Goal: Information Seeking & Learning: Check status

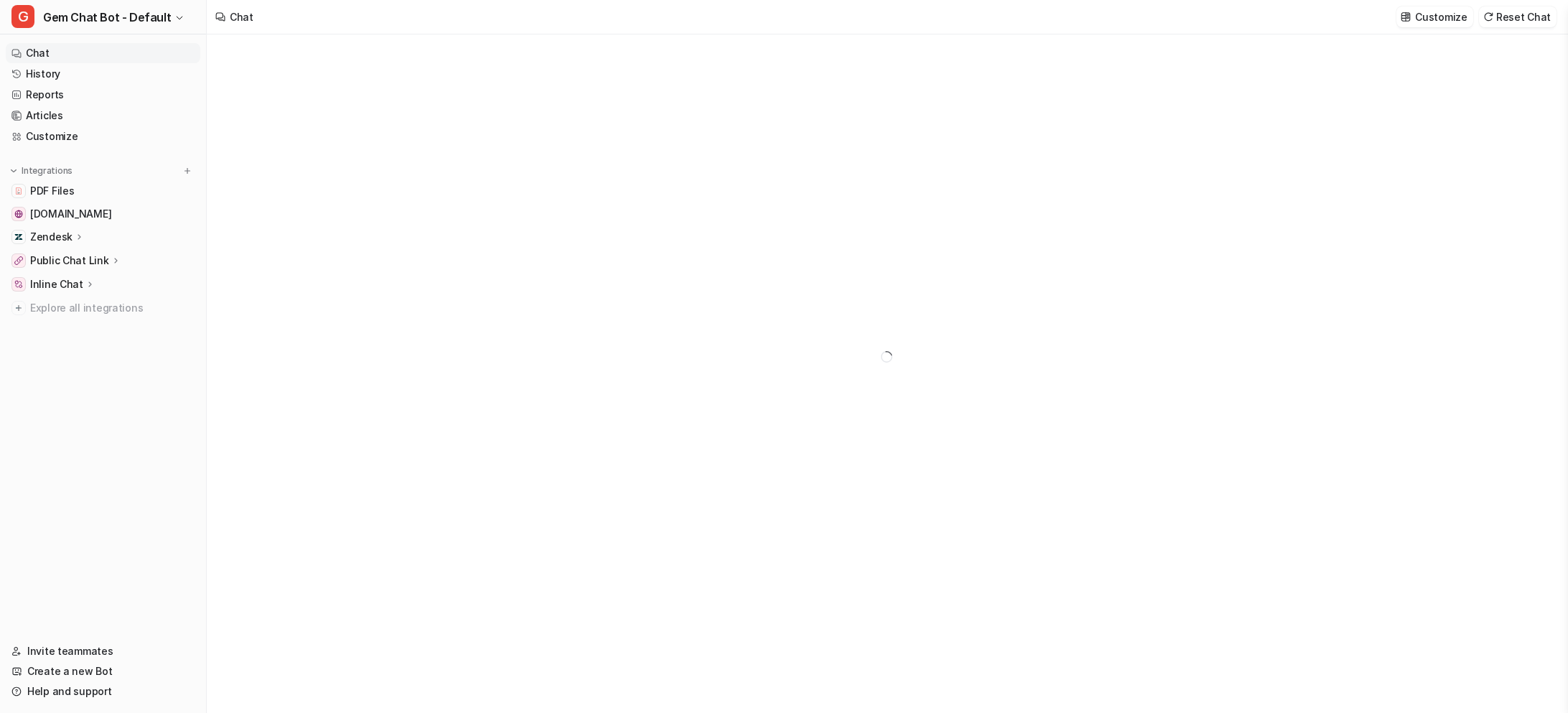
type textarea "**********"
click at [33, 83] on link "History" at bounding box center [103, 74] width 195 height 20
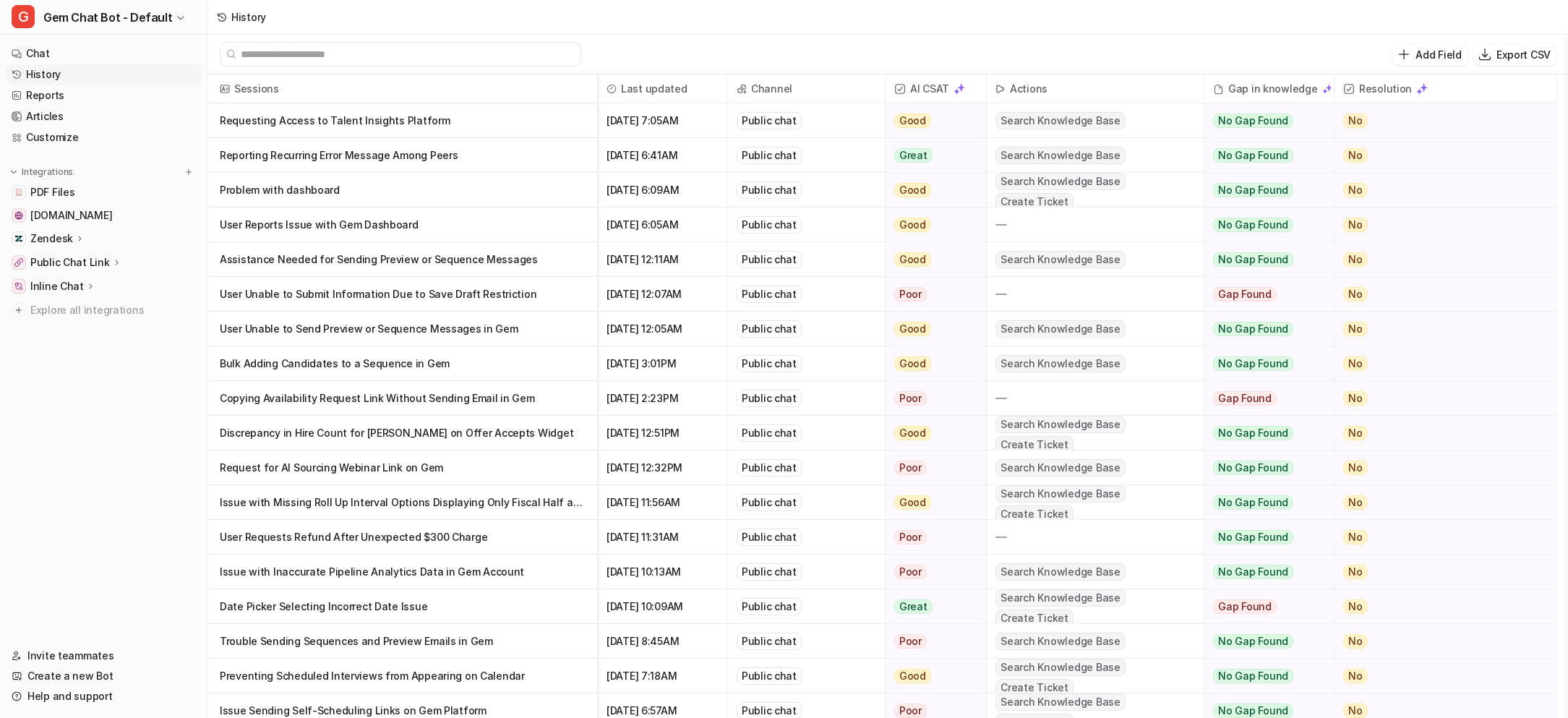
click at [497, 257] on p "Assistance Needed for Sending Preview or Sequence Messages" at bounding box center [403, 259] width 366 height 34
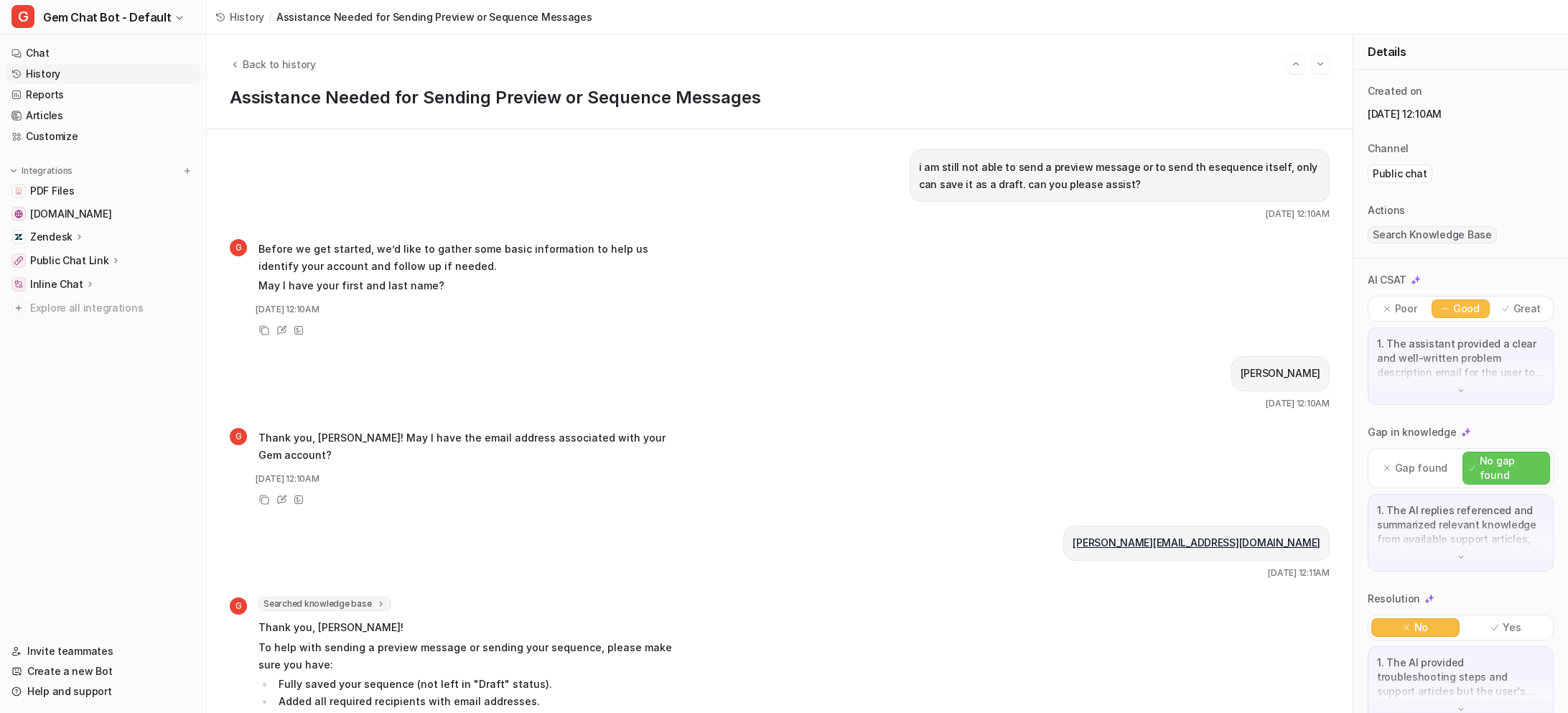
click at [239, 11] on span "History" at bounding box center [246, 17] width 34 height 15
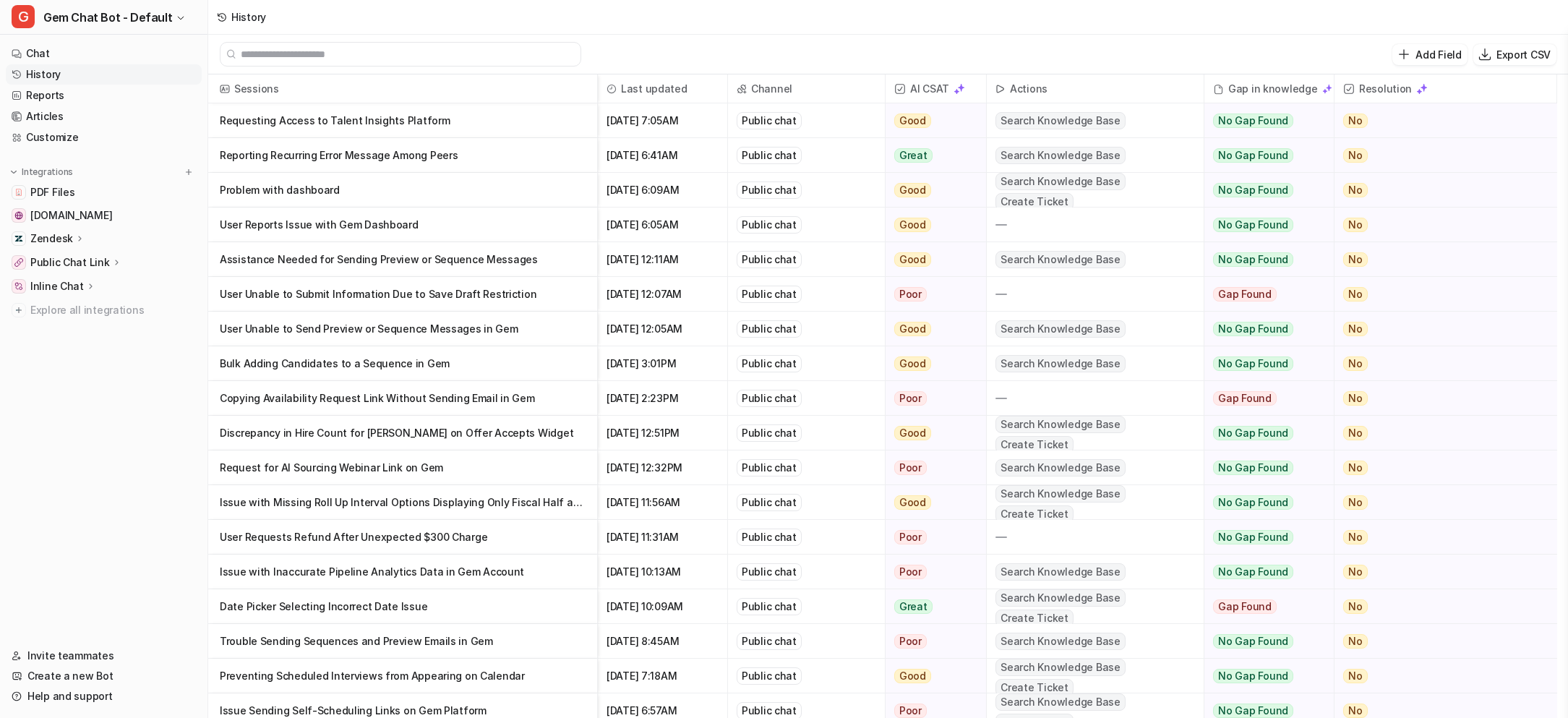
click at [355, 288] on p "User Unable to Submit Information Due to Save Draft Restriction" at bounding box center [403, 294] width 366 height 34
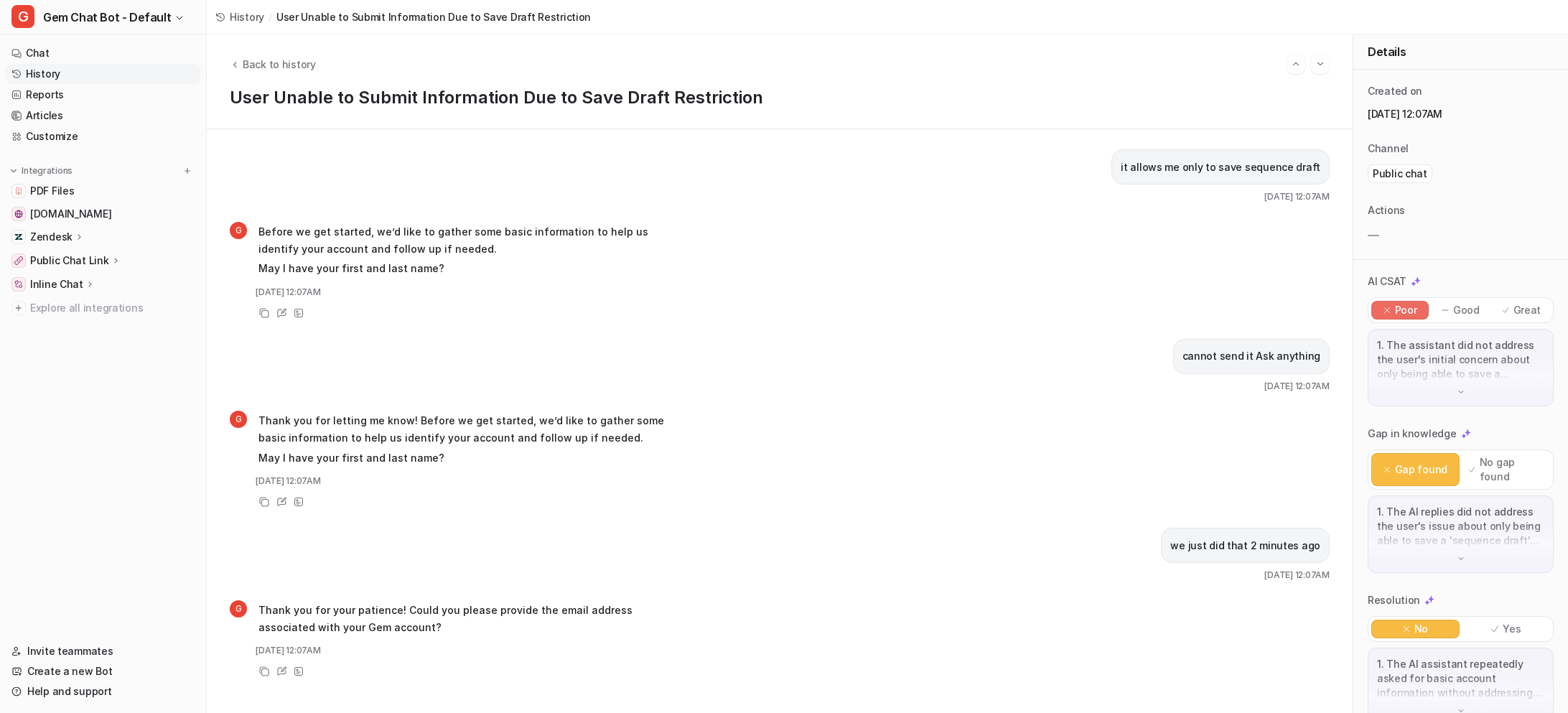
click at [244, 2] on div "History / User Unable to Submit Information Due to Save Draft Restriction" at bounding box center [403, 17] width 393 height 34
click at [247, 22] on span "History" at bounding box center [246, 17] width 34 height 15
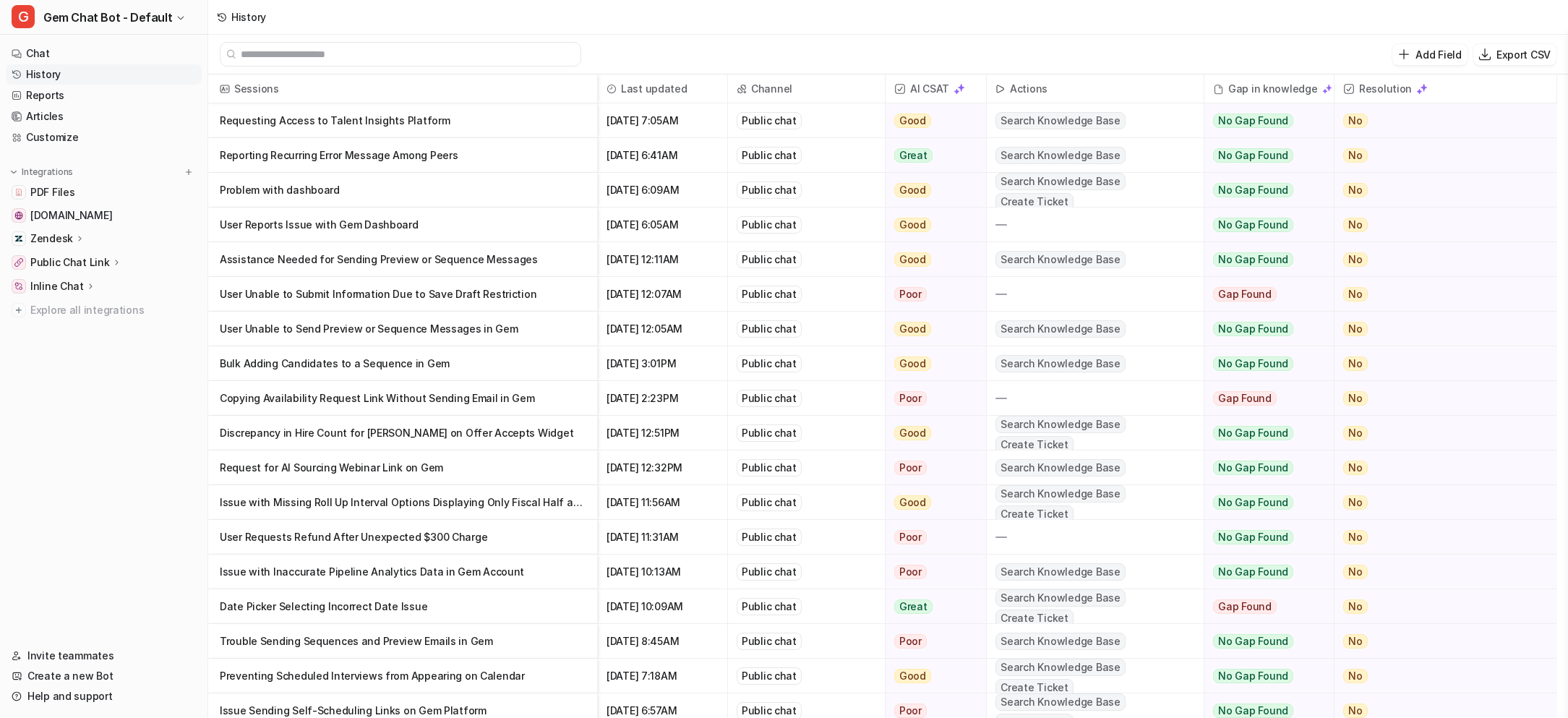
click at [354, 230] on p "User Reports Issue with Gem Dashboard" at bounding box center [403, 224] width 366 height 34
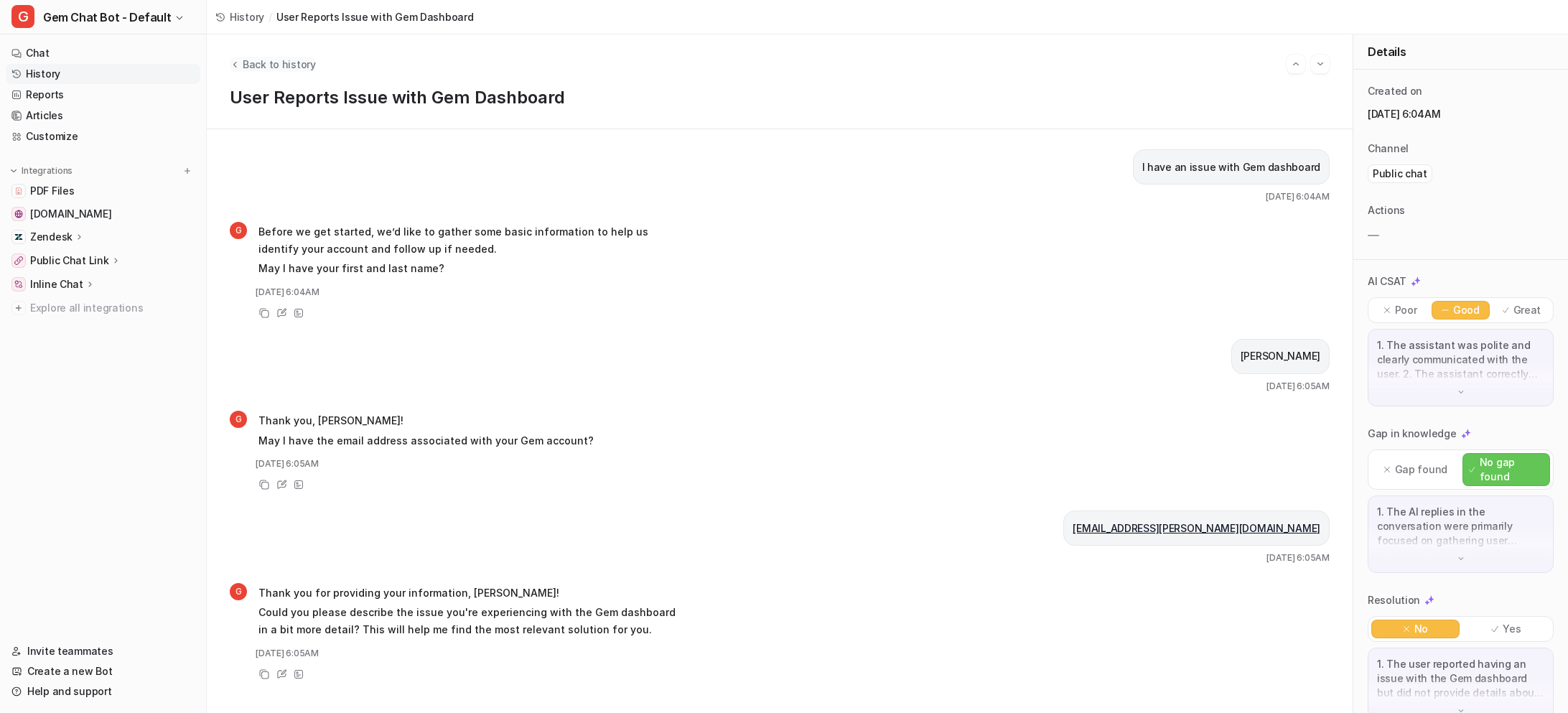
click at [267, 58] on span "Back to history" at bounding box center [280, 64] width 74 height 15
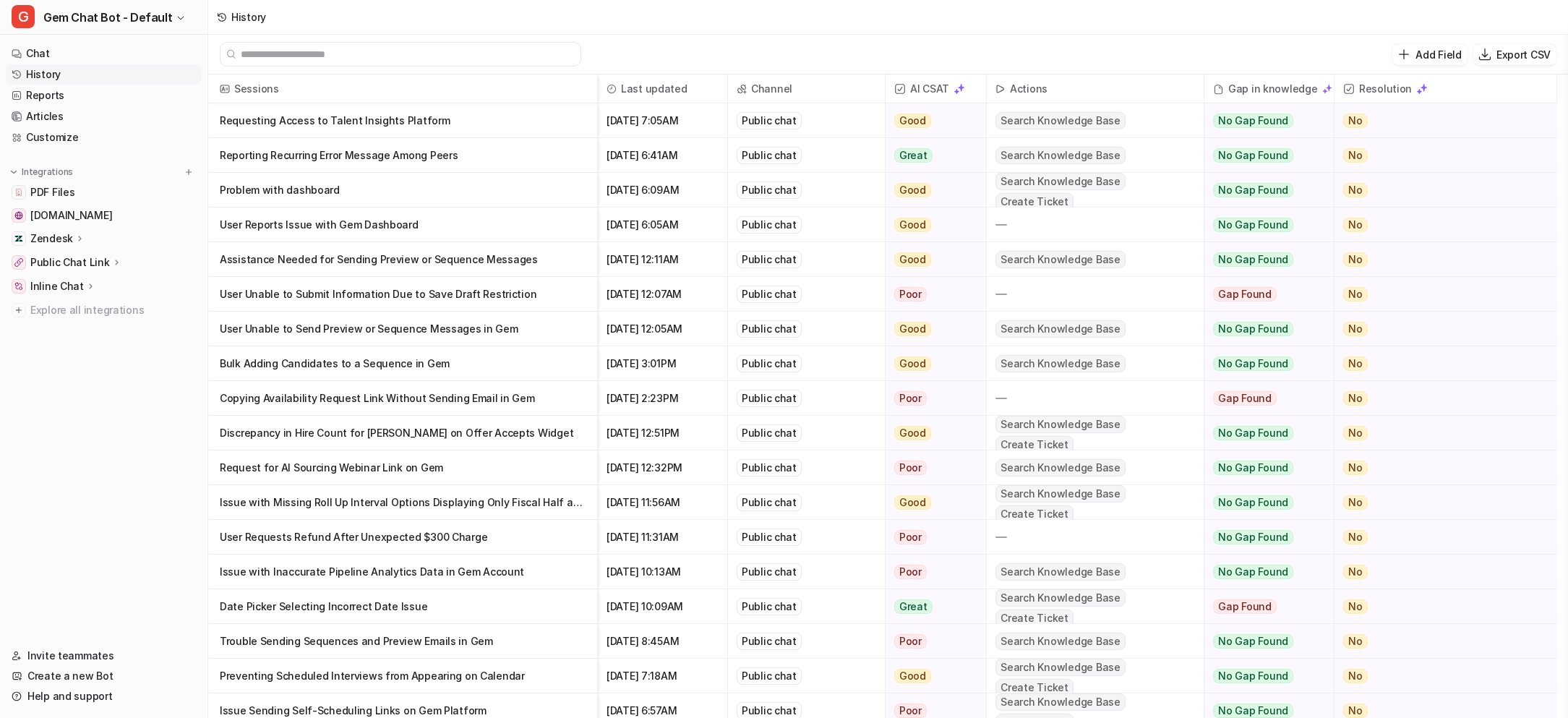
click at [350, 190] on p "Problem with dashboard" at bounding box center [403, 190] width 366 height 34
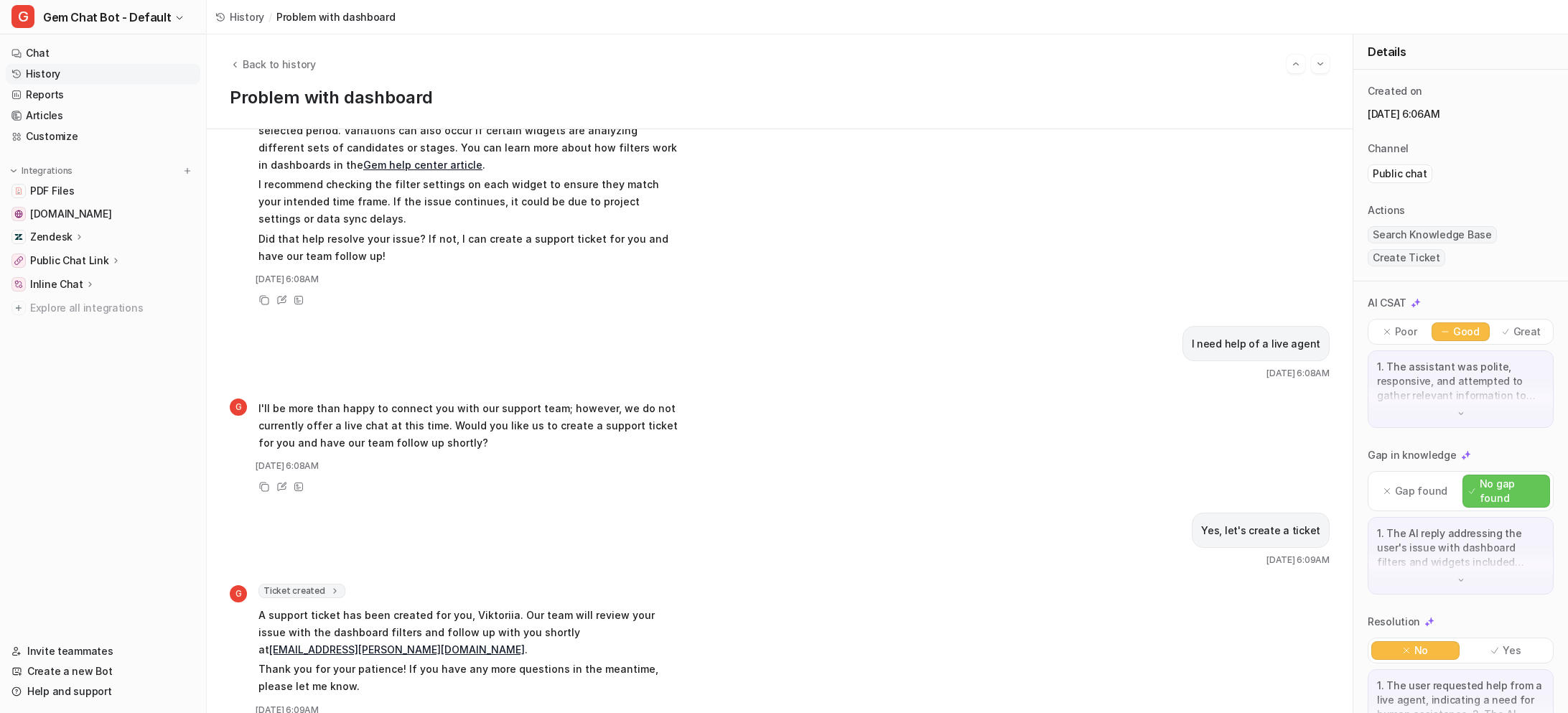
scroll to position [810, 0]
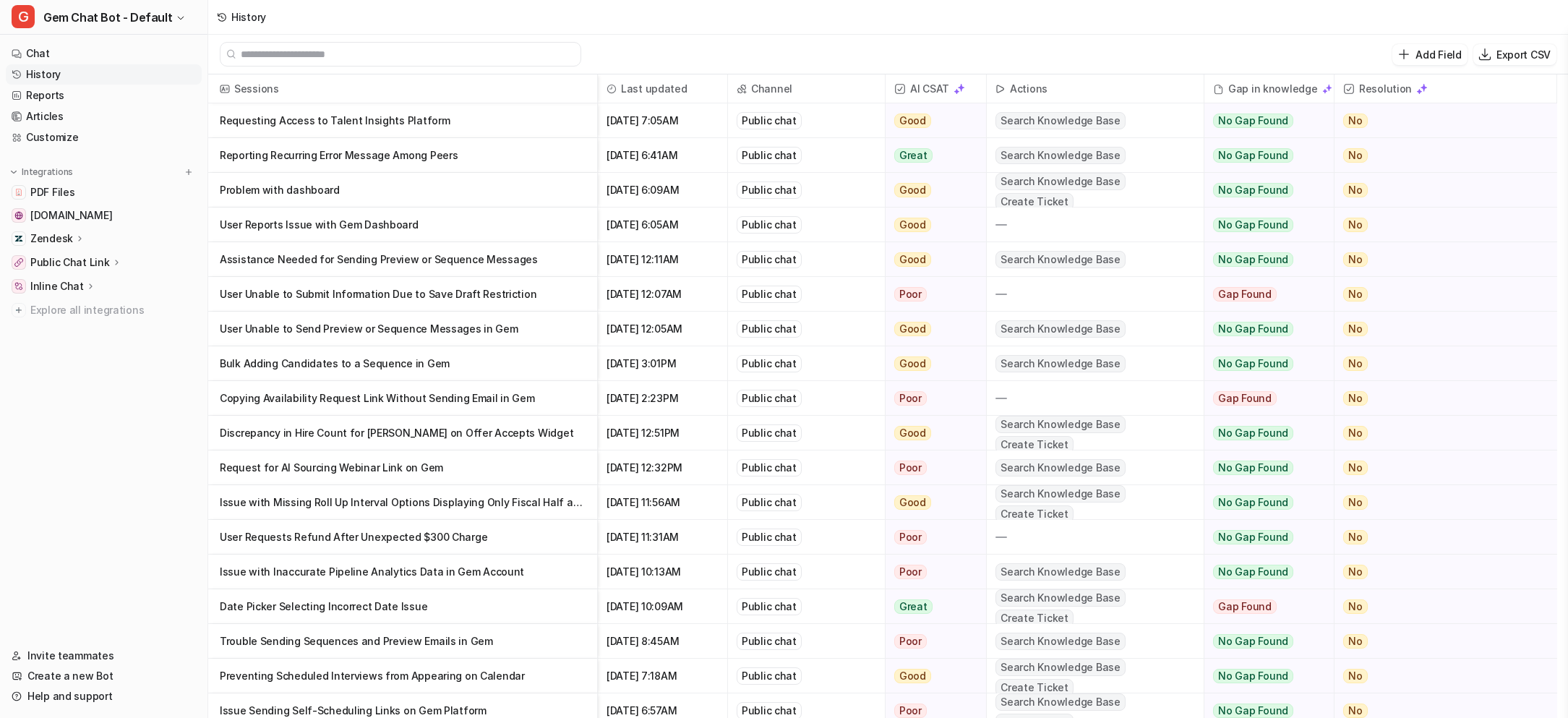
click at [426, 162] on p "Reporting Recurring Error Message Among Peers" at bounding box center [403, 155] width 366 height 34
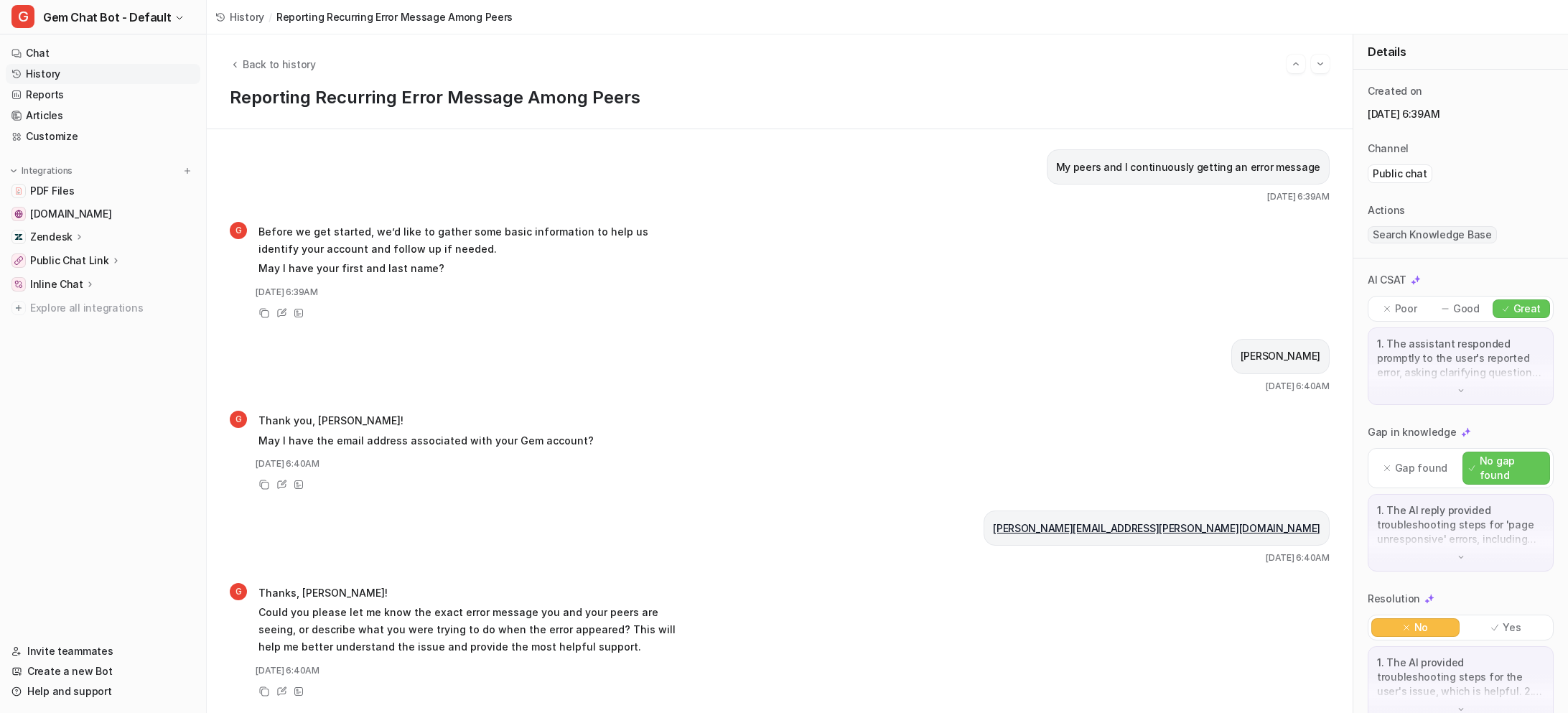
click at [225, 14] on link "History" at bounding box center [240, 17] width 49 height 15
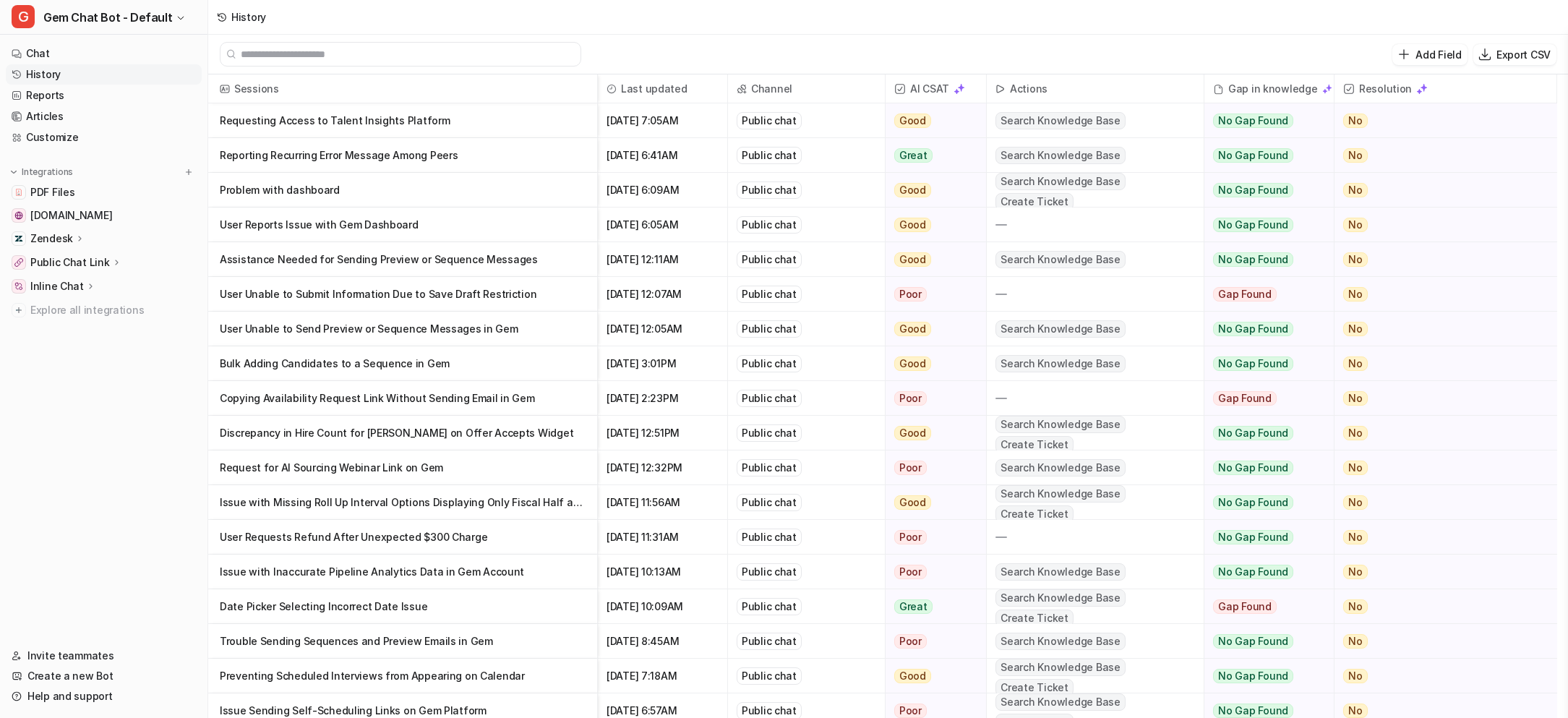
click at [313, 125] on p "Requesting Access to Talent Insights Platform" at bounding box center [403, 120] width 366 height 34
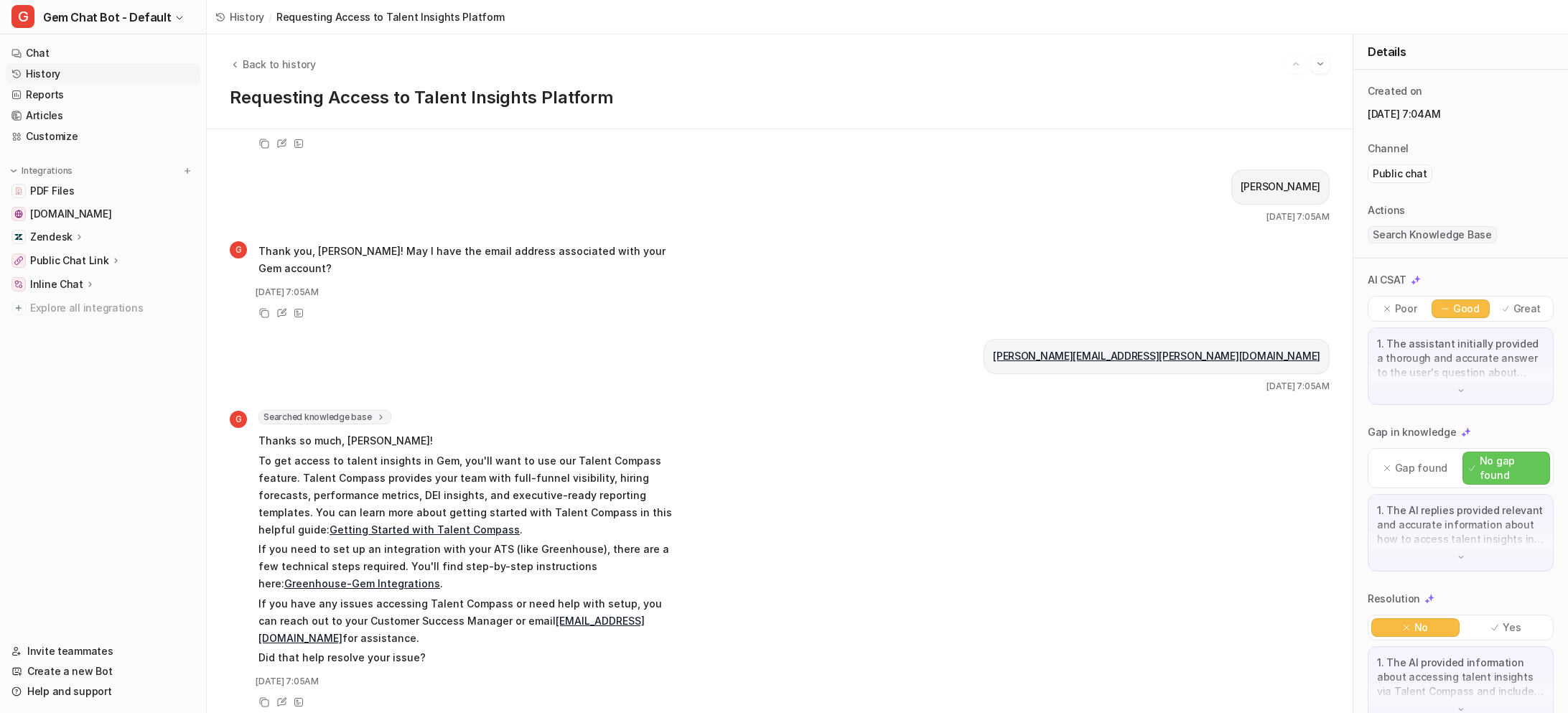
scroll to position [174, 0]
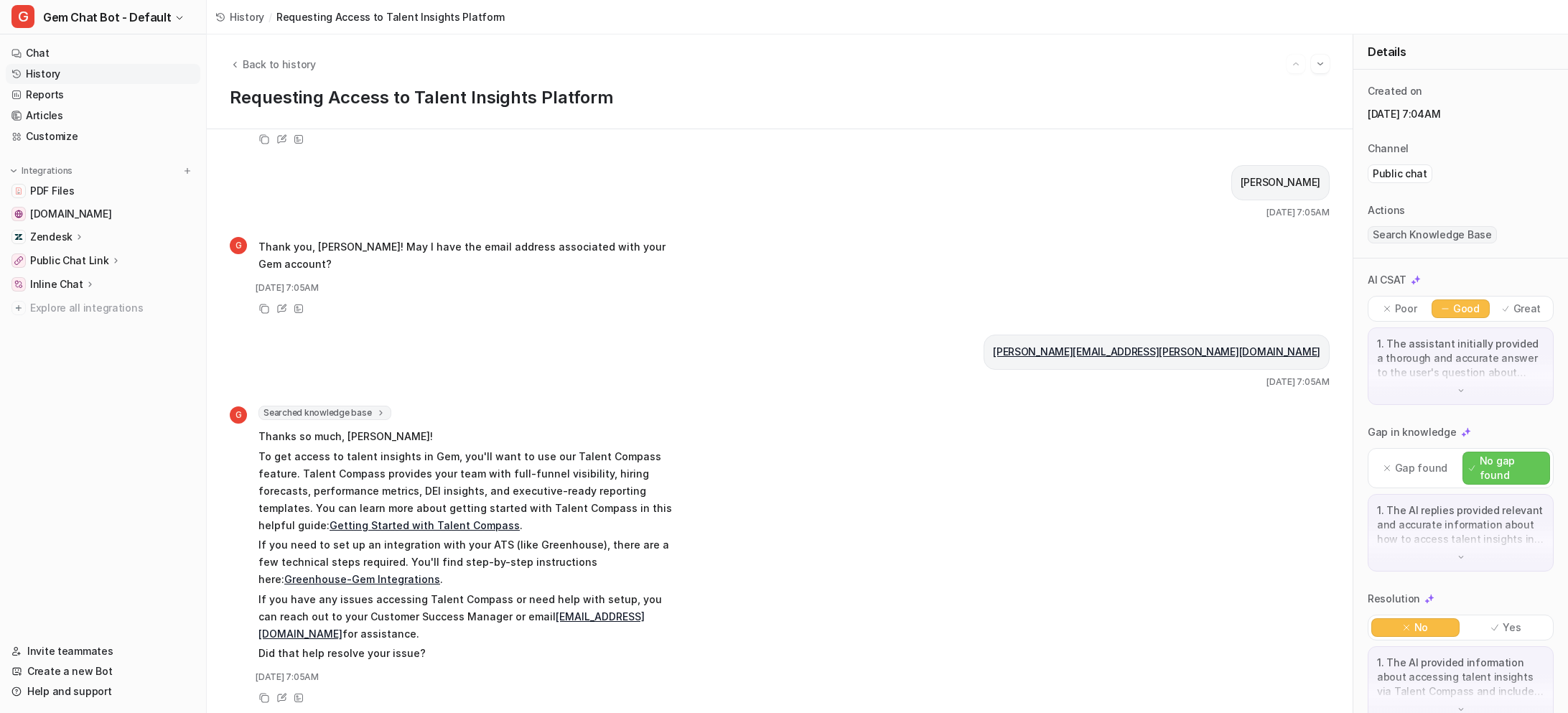
click at [242, 23] on span "History" at bounding box center [246, 17] width 34 height 15
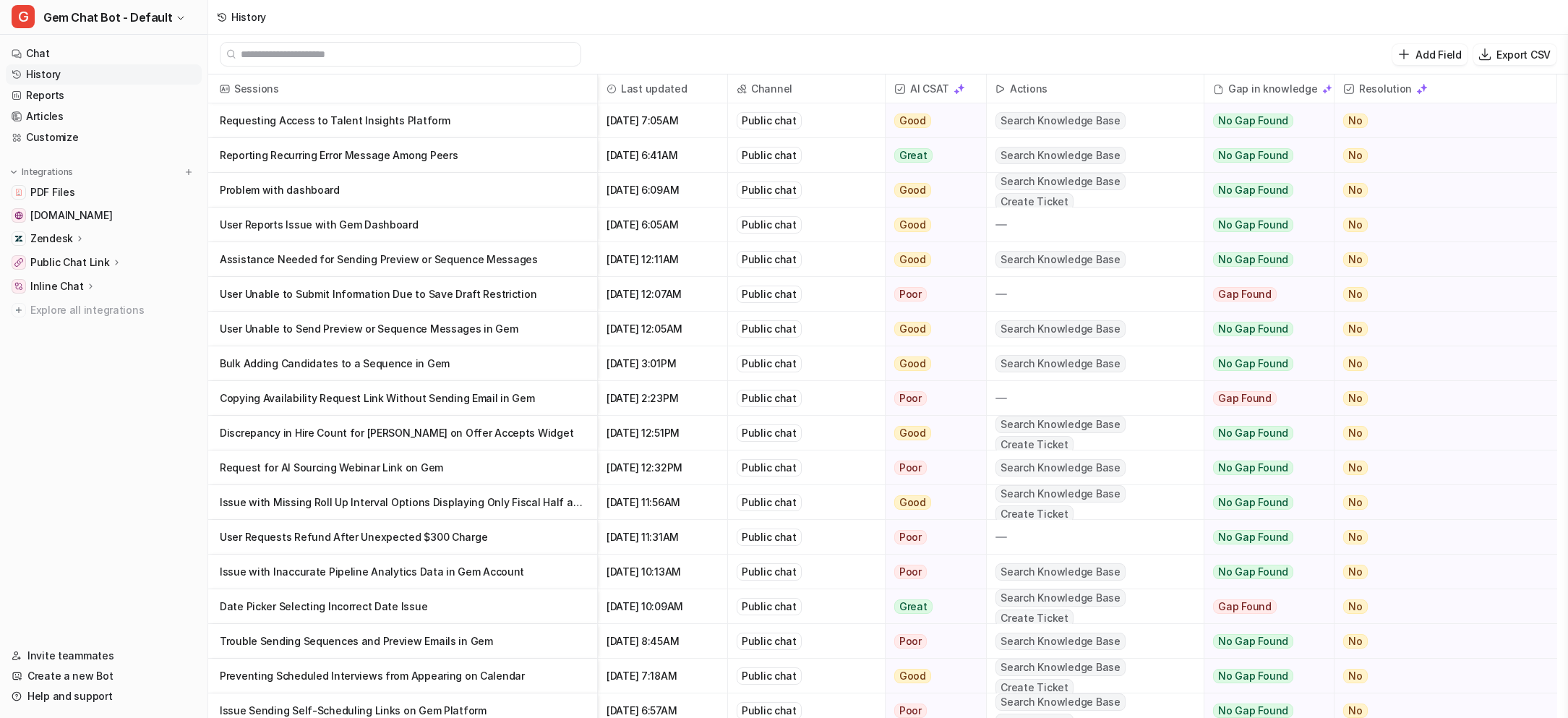
click at [449, 118] on p "Requesting Access to Talent Insights Platform" at bounding box center [403, 120] width 366 height 34
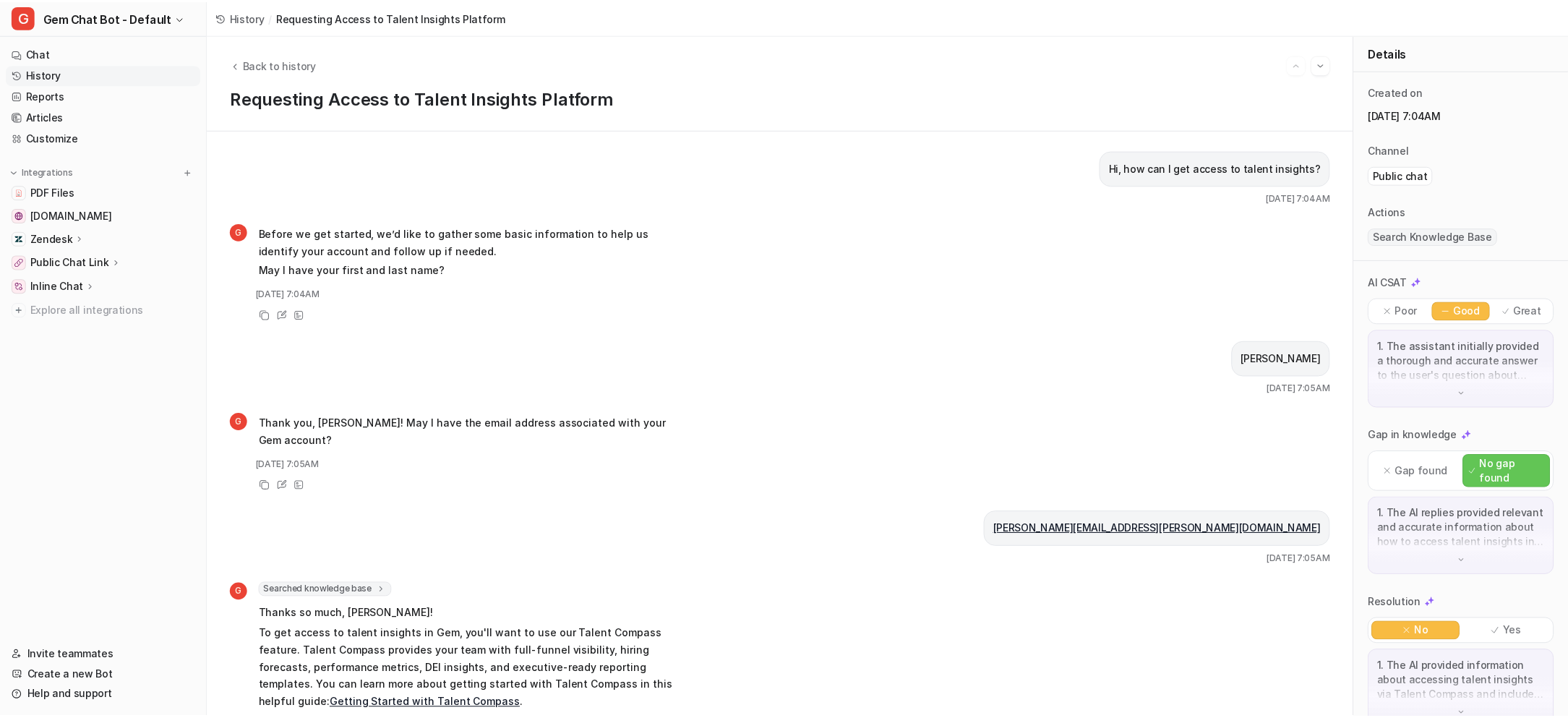
scroll to position [175, 0]
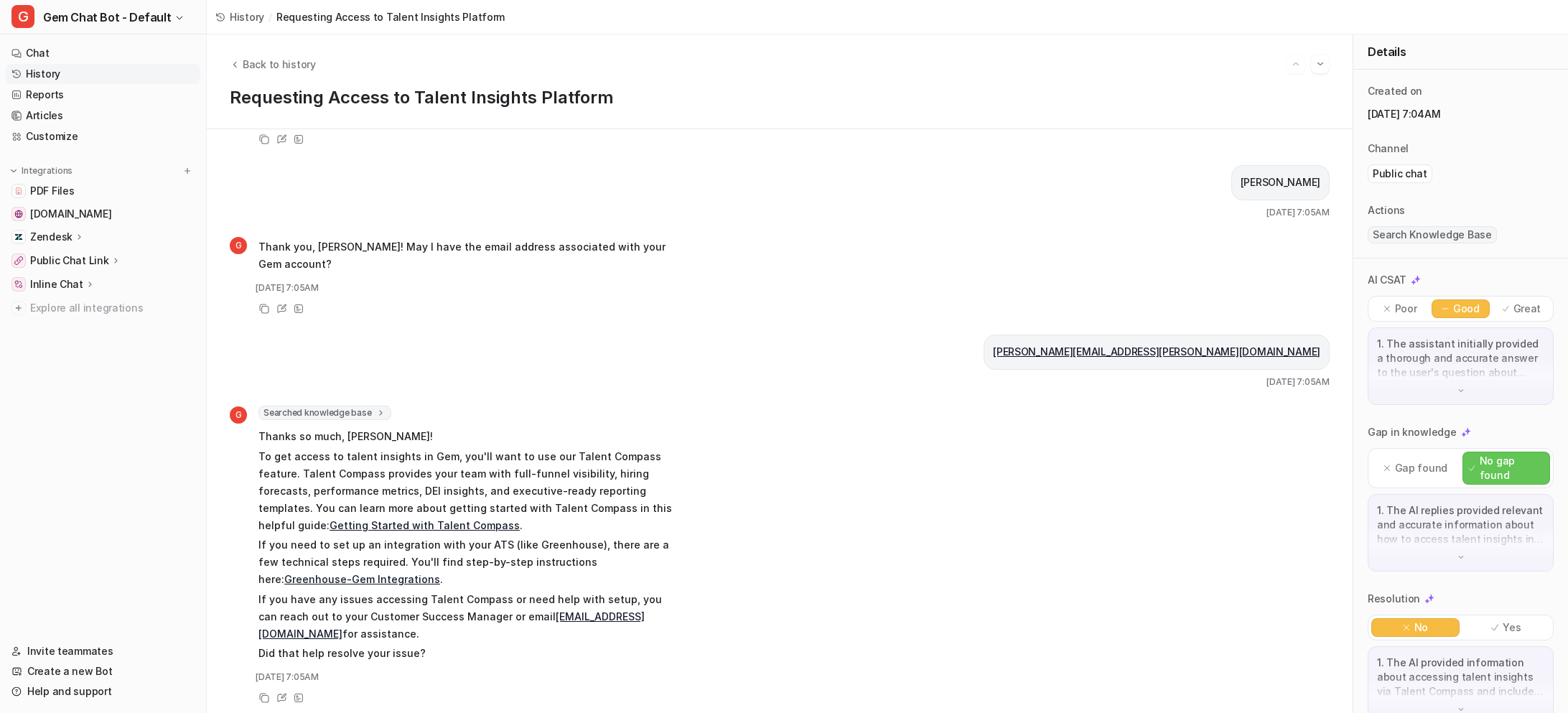
click at [230, 11] on span "History" at bounding box center [246, 17] width 34 height 15
